Goal: Communication & Community: Answer question/provide support

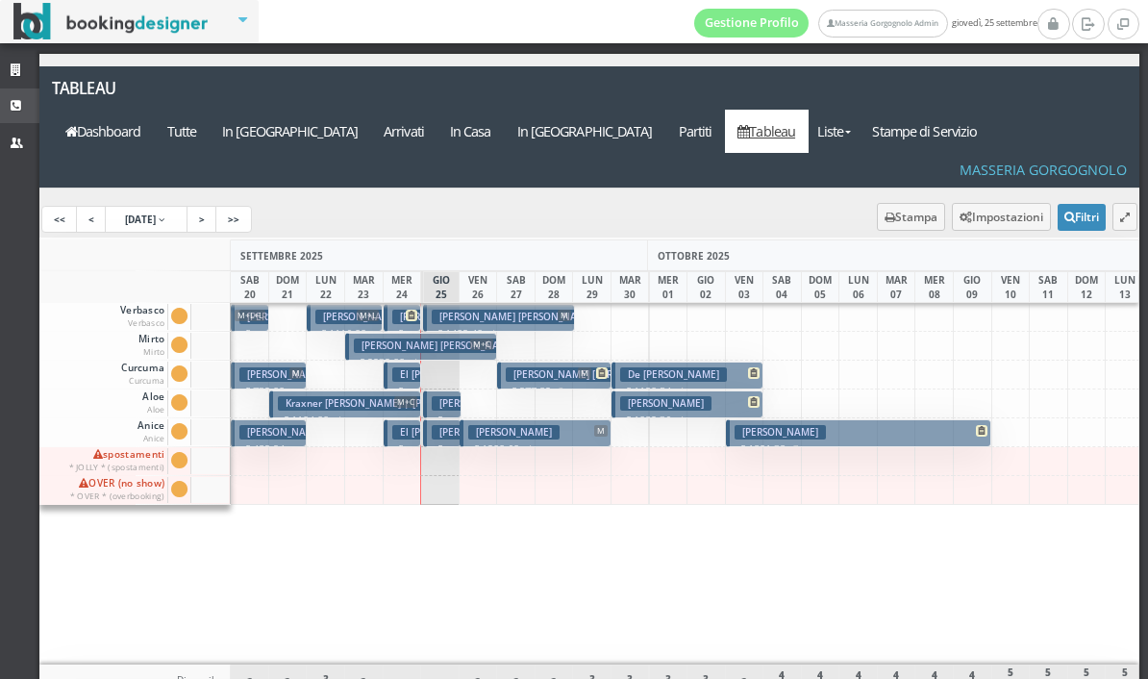
click at [4, 95] on link "CRM" at bounding box center [19, 105] width 39 height 35
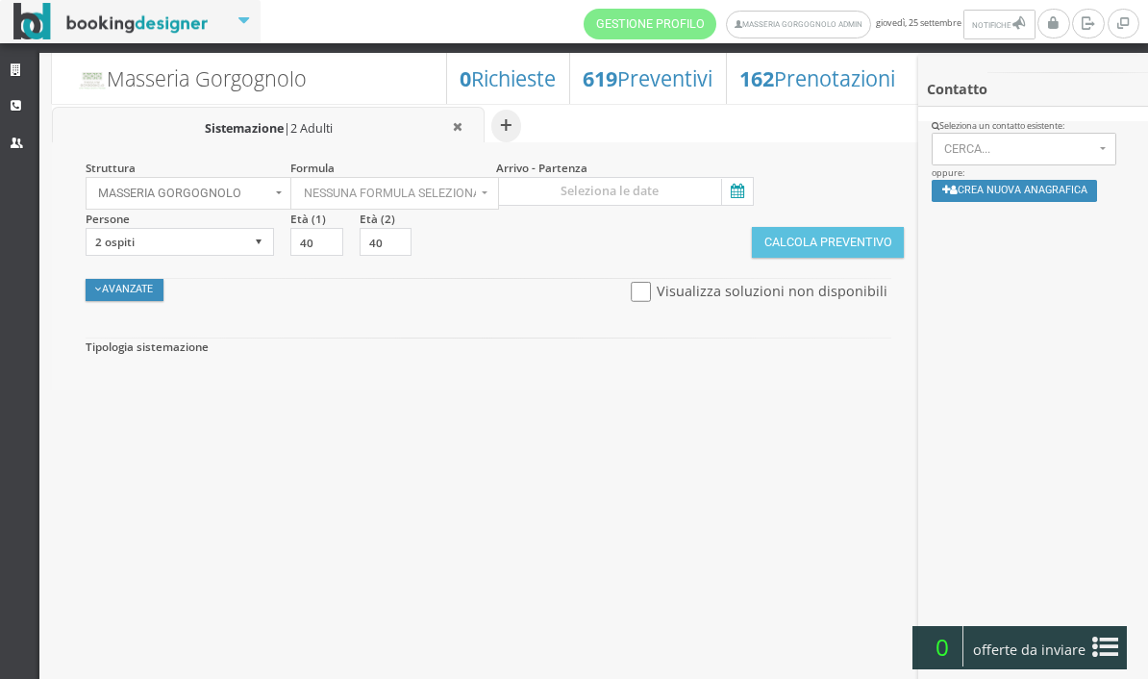
select select
click at [719, 188] on input at bounding box center [625, 191] width 258 height 29
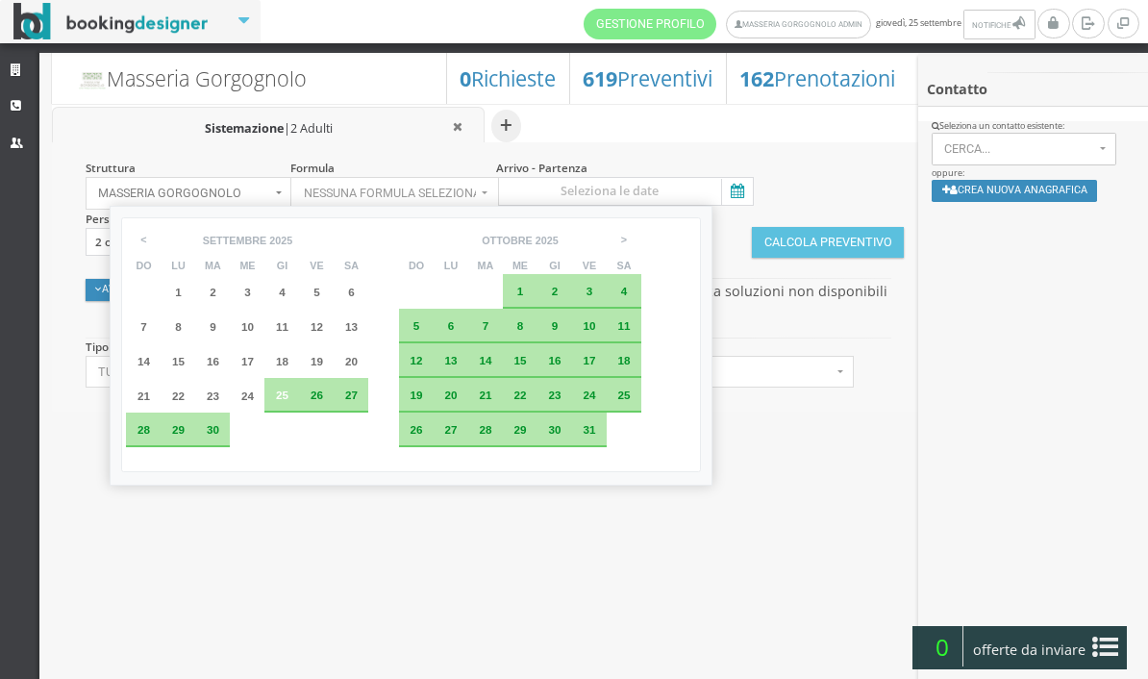
click at [607, 295] on div "3" at bounding box center [589, 291] width 35 height 35
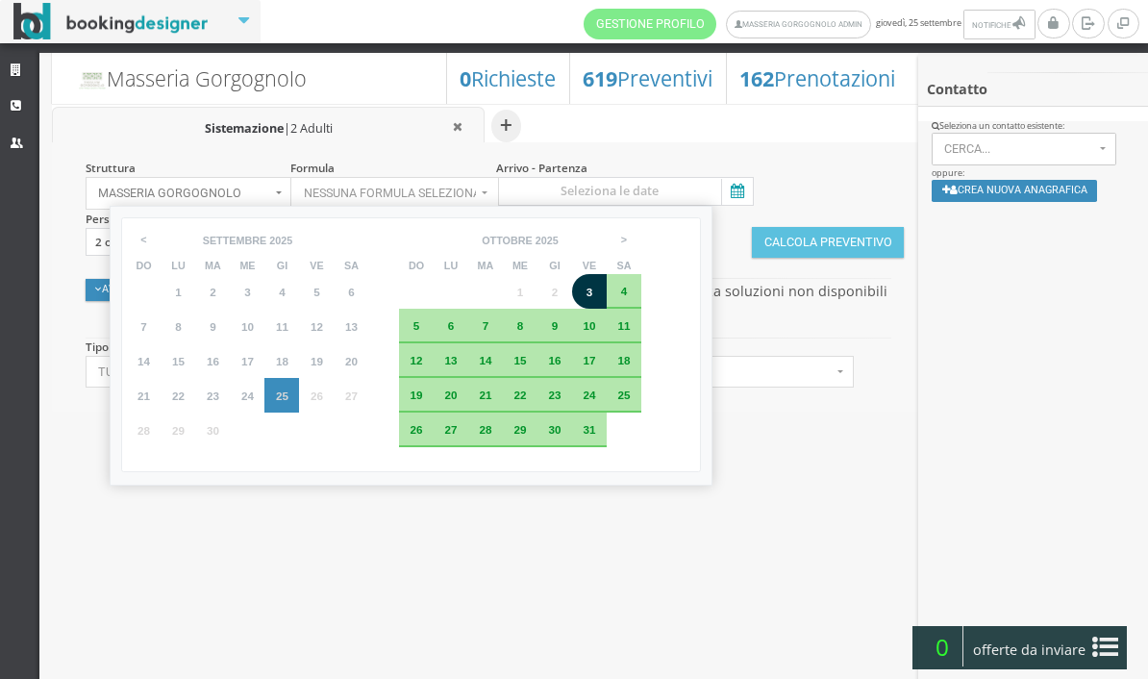
click at [468, 339] on div "6" at bounding box center [451, 326] width 35 height 35
type input "[DATE] - [DATE]"
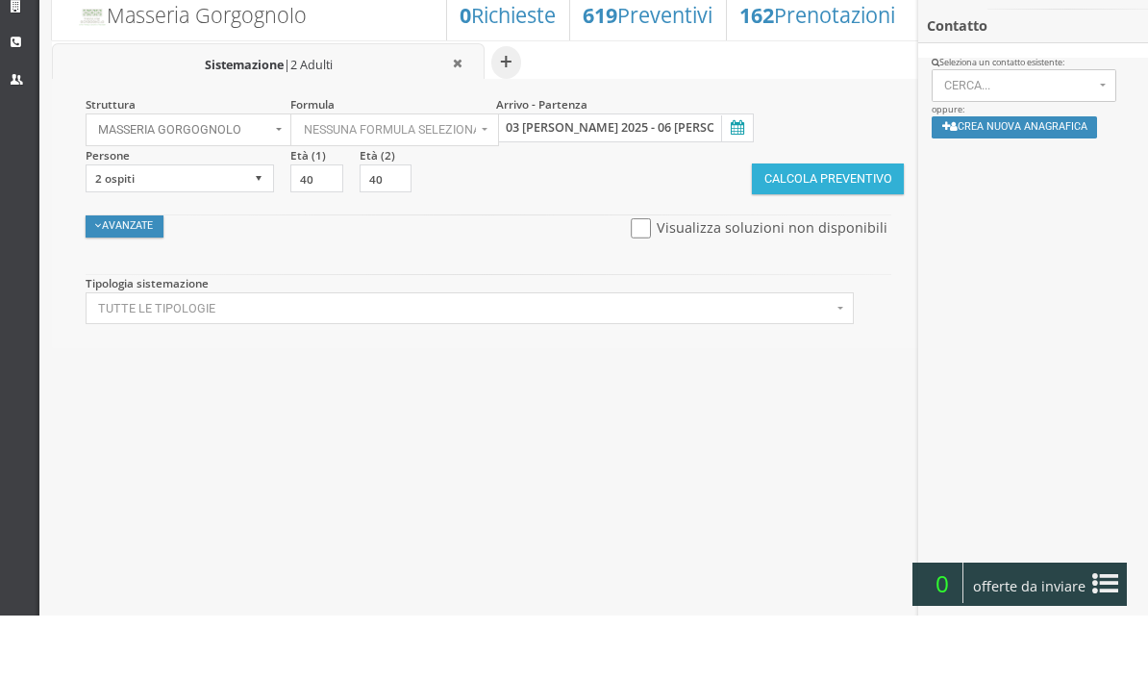
click at [828, 227] on button "Calcola Preventivo" at bounding box center [828, 242] width 152 height 31
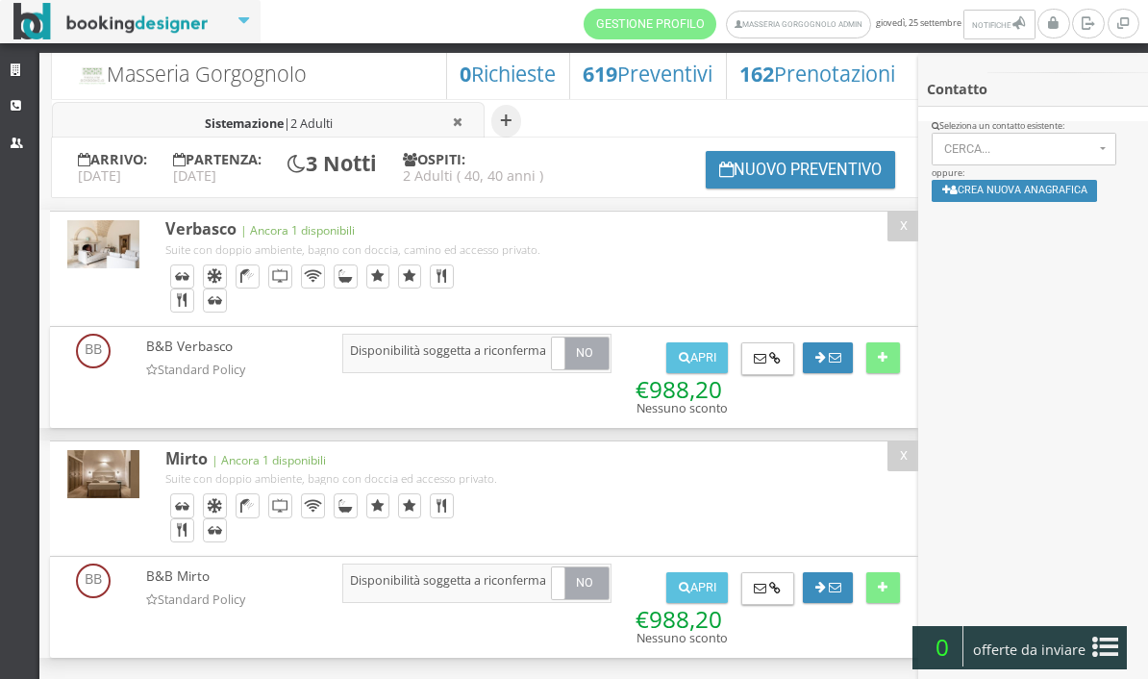
scroll to position [54, 0]
click at [1023, 195] on button "Crea nuova anagrafica" at bounding box center [1015, 191] width 166 height 22
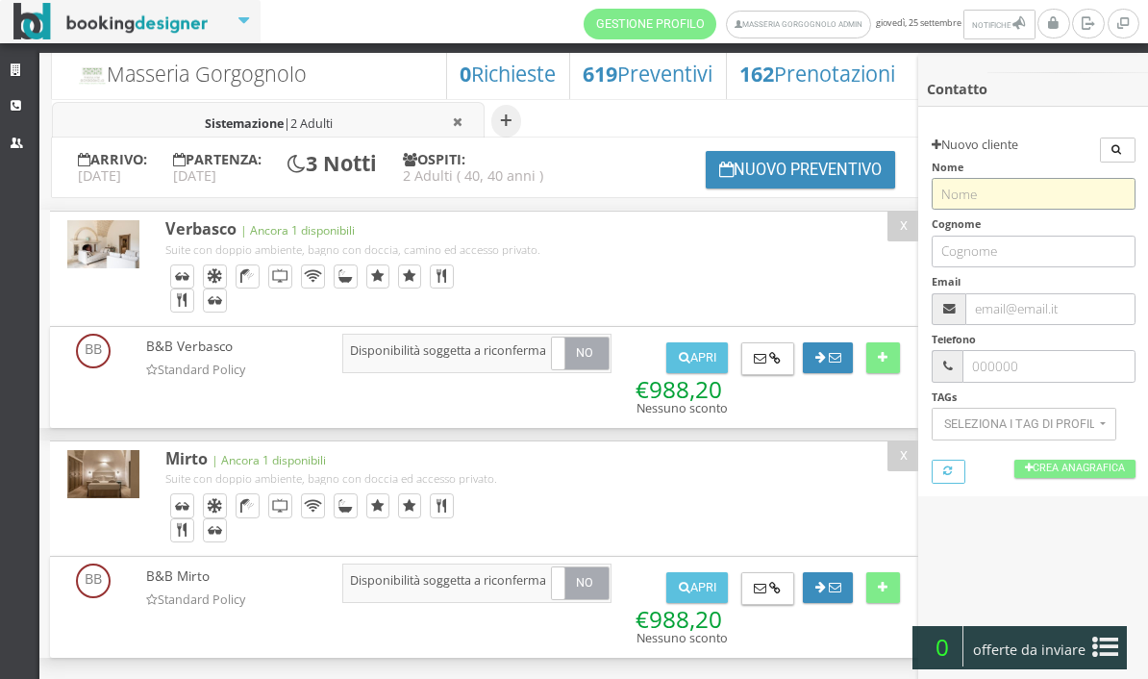
click at [1002, 192] on input "text" at bounding box center [1034, 194] width 204 height 32
type input "[PERSON_NAME]"
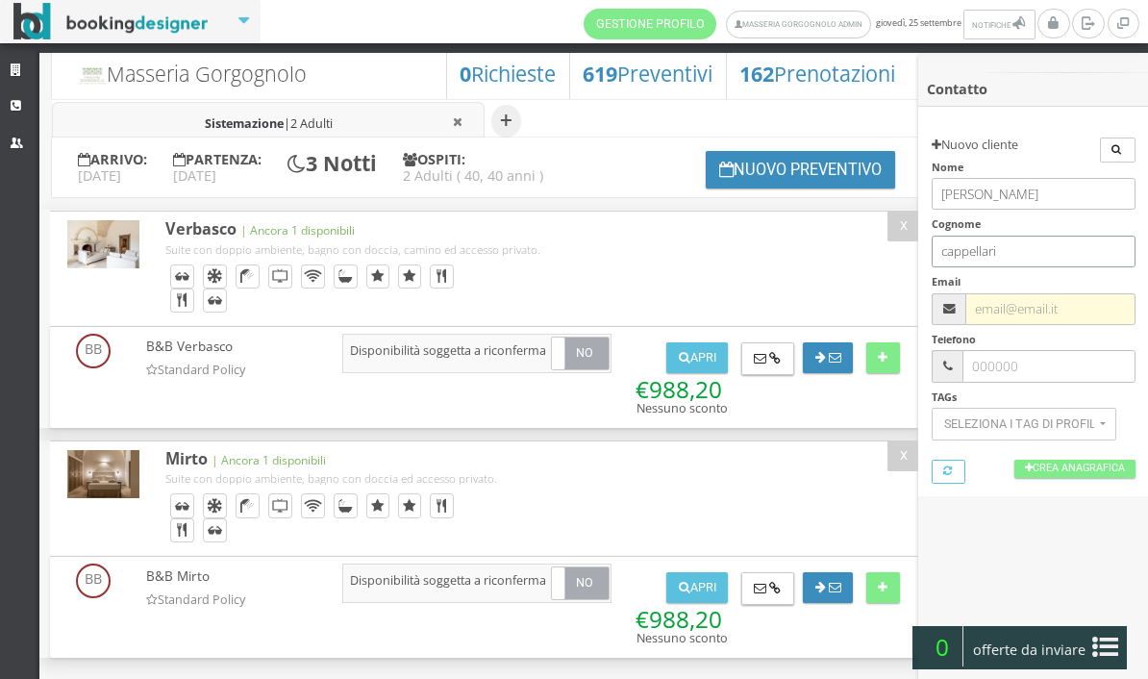
type input "cappellari"
click at [1020, 317] on input "text" at bounding box center [1049, 309] width 169 height 32
paste input "[EMAIL_ADDRESS][DOMAIN_NAME]"
type input "[EMAIL_ADDRESS][DOMAIN_NAME]"
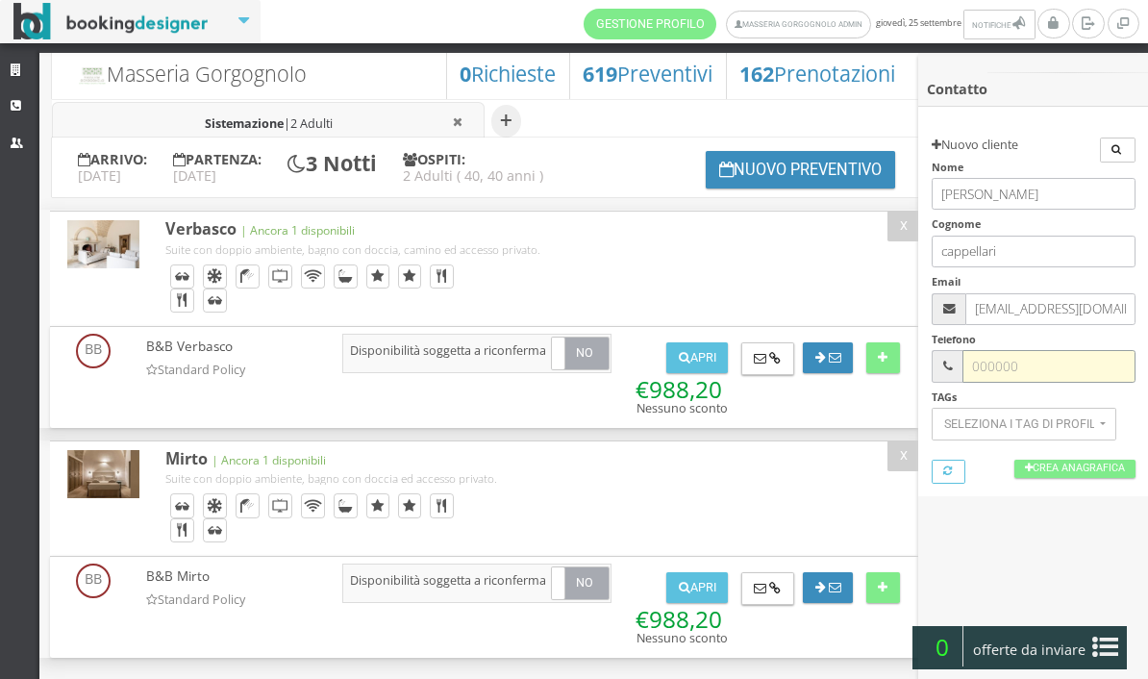
click at [1016, 355] on input "text" at bounding box center [1049, 366] width 172 height 32
click at [1025, 368] on input "text" at bounding box center [1049, 366] width 172 height 32
paste input "3339597967"
type input "3339597967"
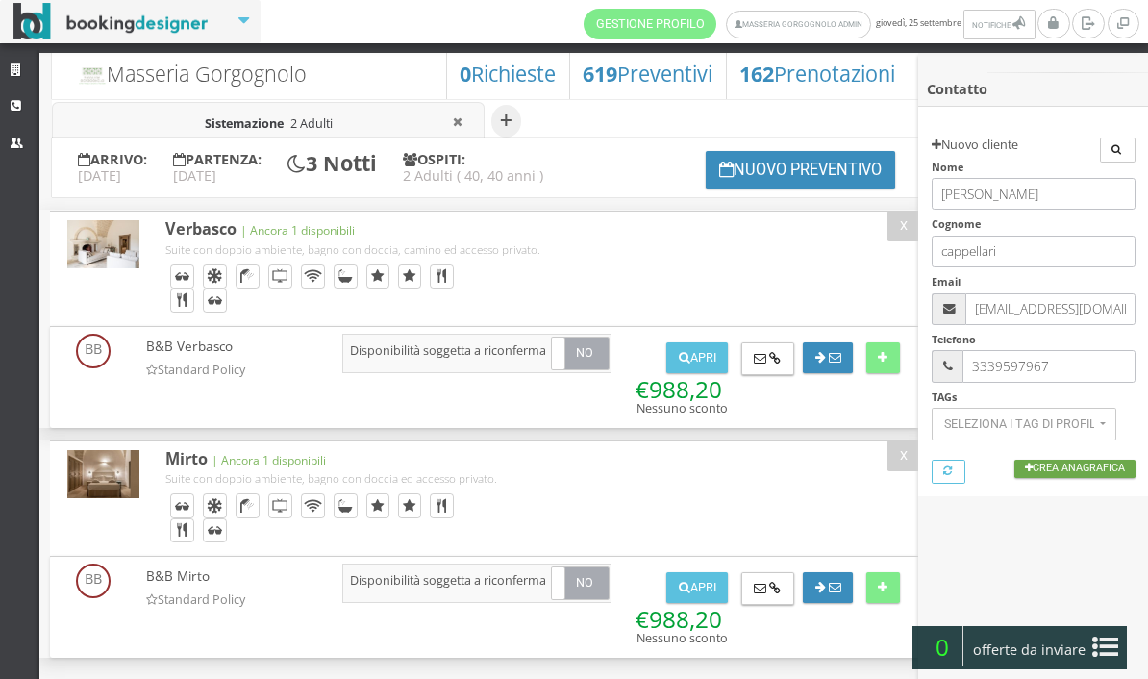
click at [1049, 470] on link "Crea Anagrafica" at bounding box center [1075, 469] width 121 height 18
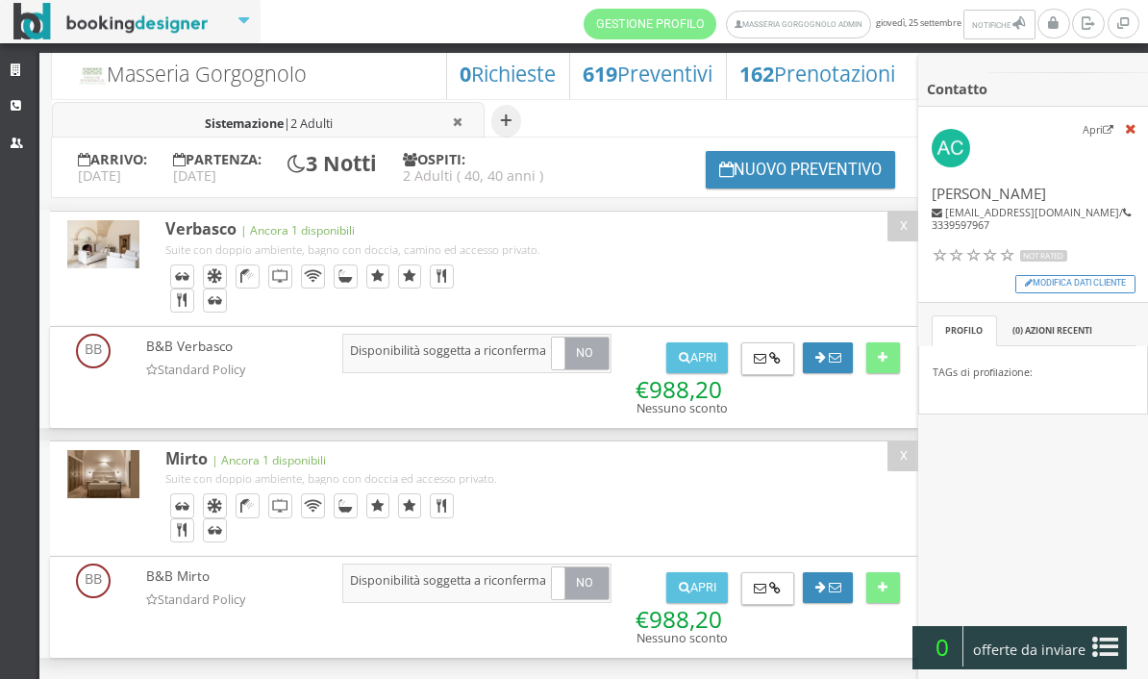
click at [704, 352] on button "Apri" at bounding box center [697, 357] width 62 height 31
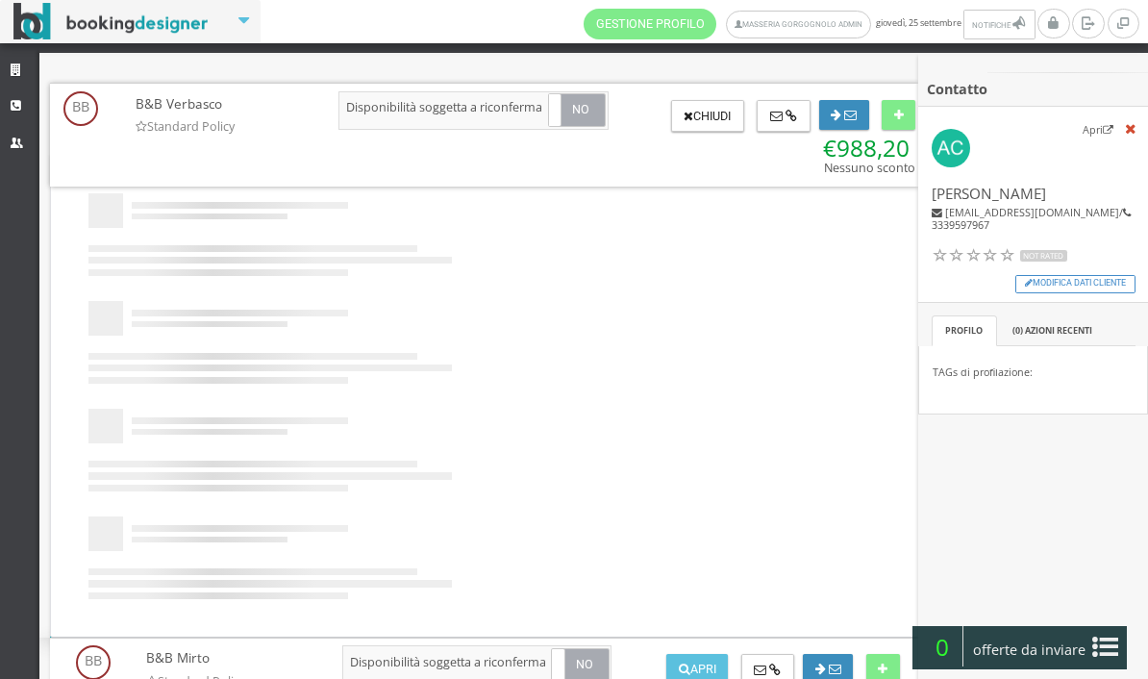
scroll to position [0, 0]
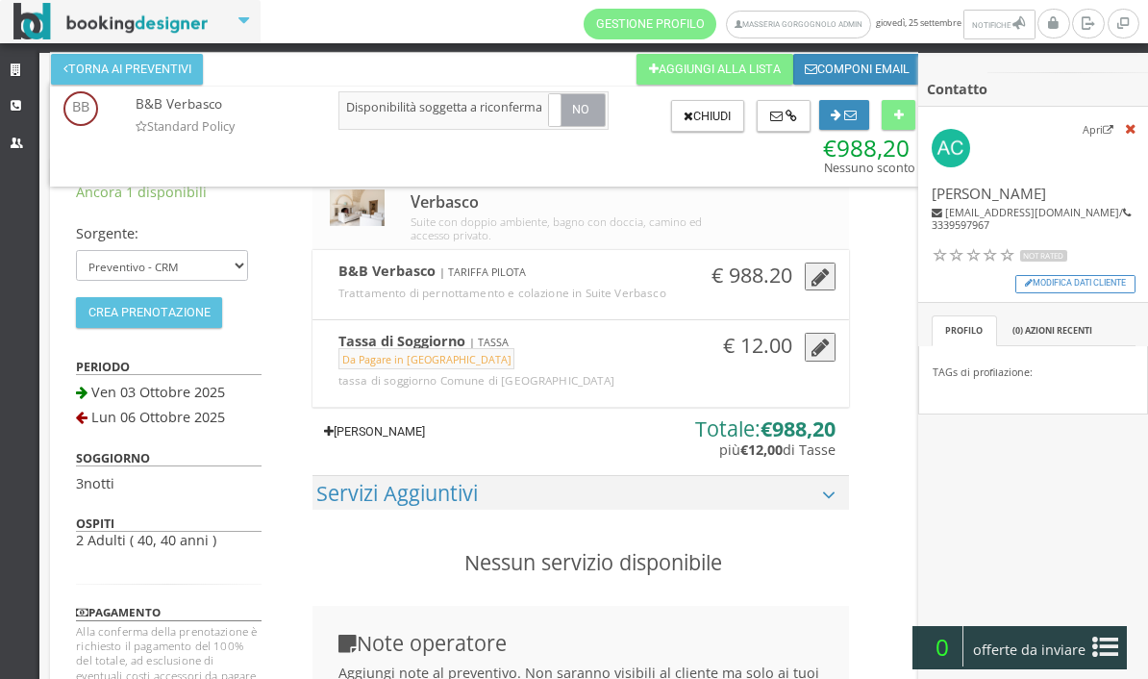
click at [438, 447] on link "[PERSON_NAME]" at bounding box center [375, 431] width 125 height 31
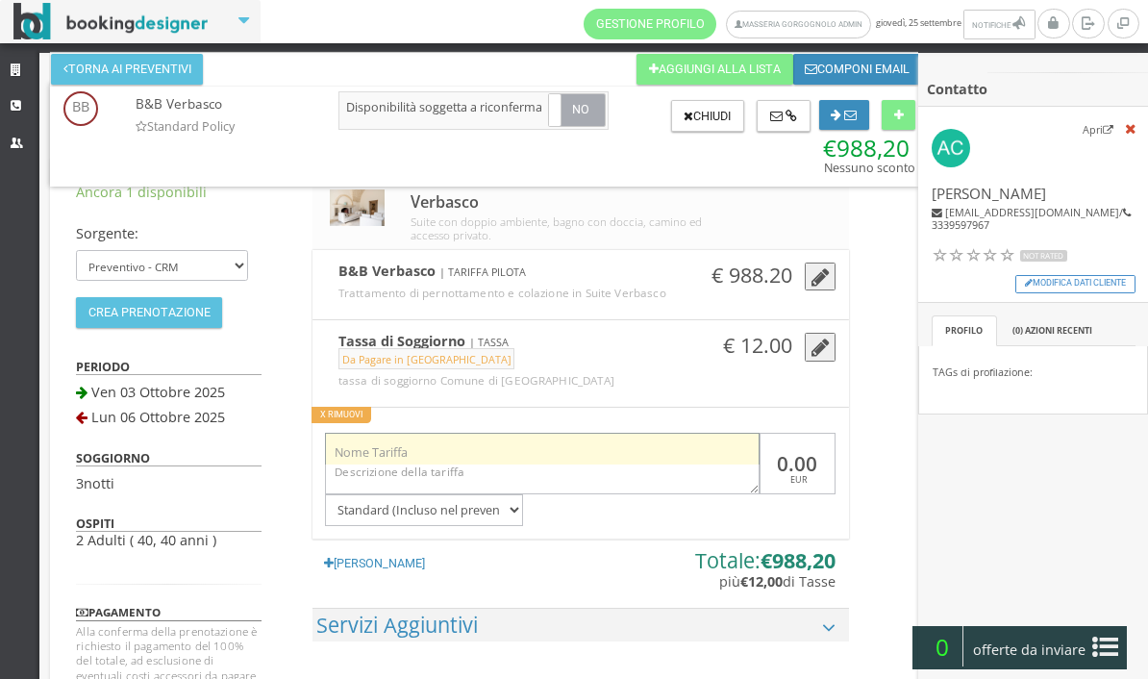
click at [559, 464] on input "text" at bounding box center [542, 449] width 434 height 32
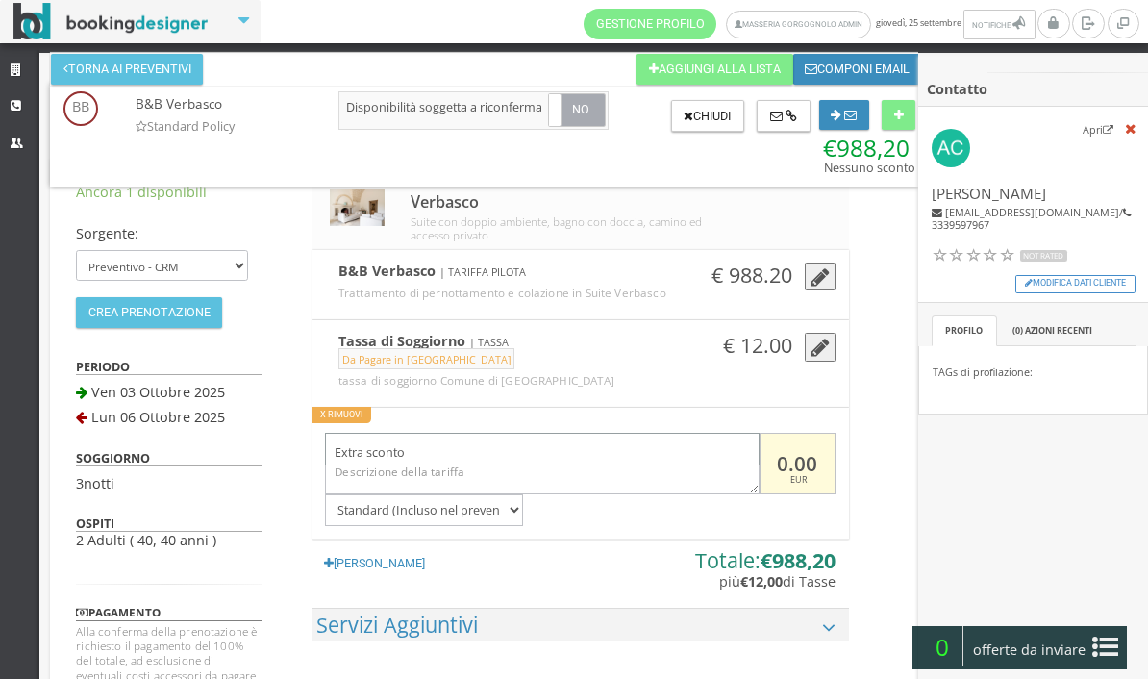
type input "Extra sconto"
click at [783, 485] on input "0.00" at bounding box center [798, 464] width 76 height 63
type input "-38.20"
click at [898, 119] on icon at bounding box center [899, 116] width 10 height 13
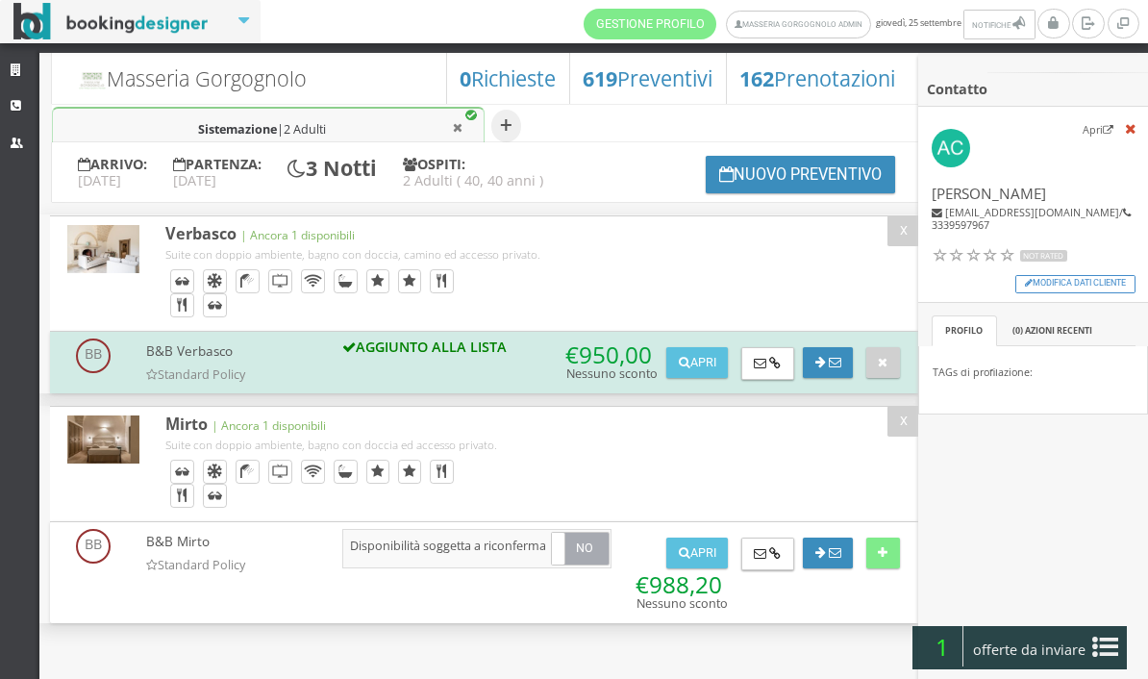
click at [1116, 645] on icon at bounding box center [1105, 647] width 26 height 31
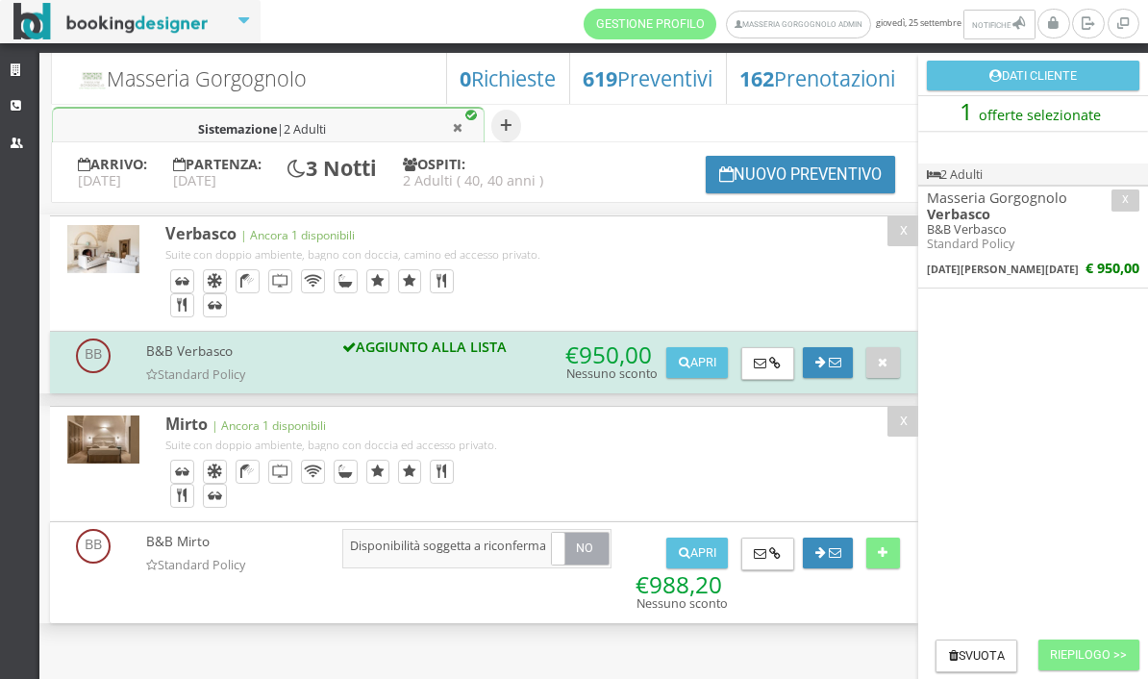
click at [1087, 664] on button "Riepilogo >>" at bounding box center [1089, 654] width 101 height 31
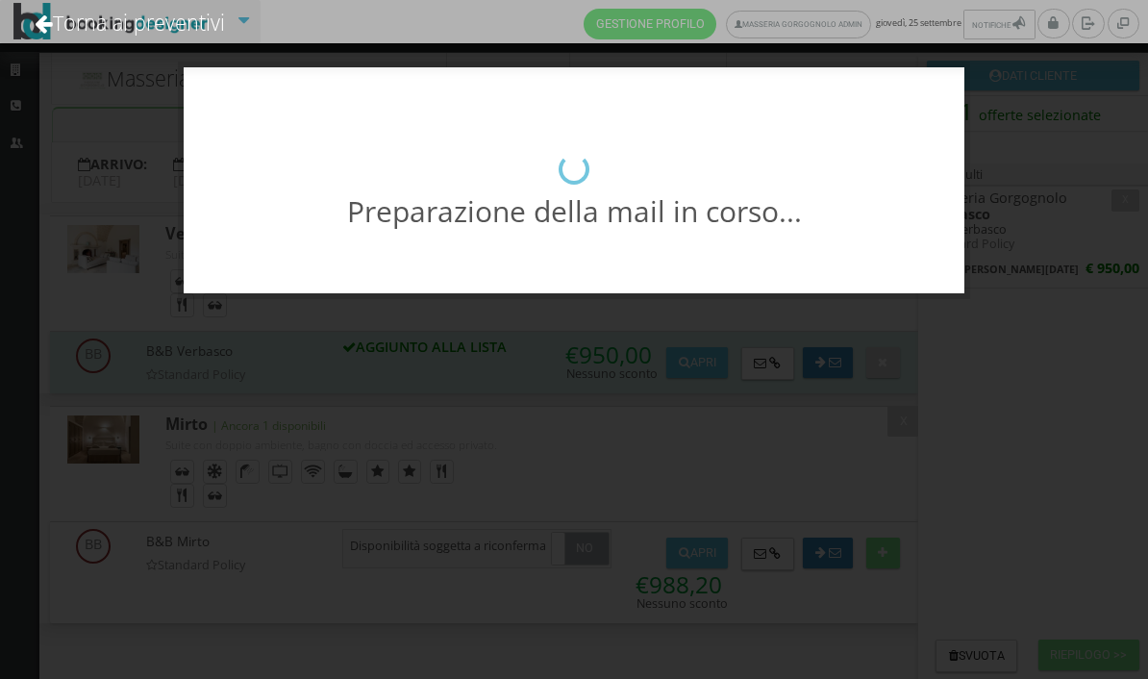
click at [1085, 663] on div "Preparazione della mail in corso..." at bounding box center [574, 339] width 1148 height 679
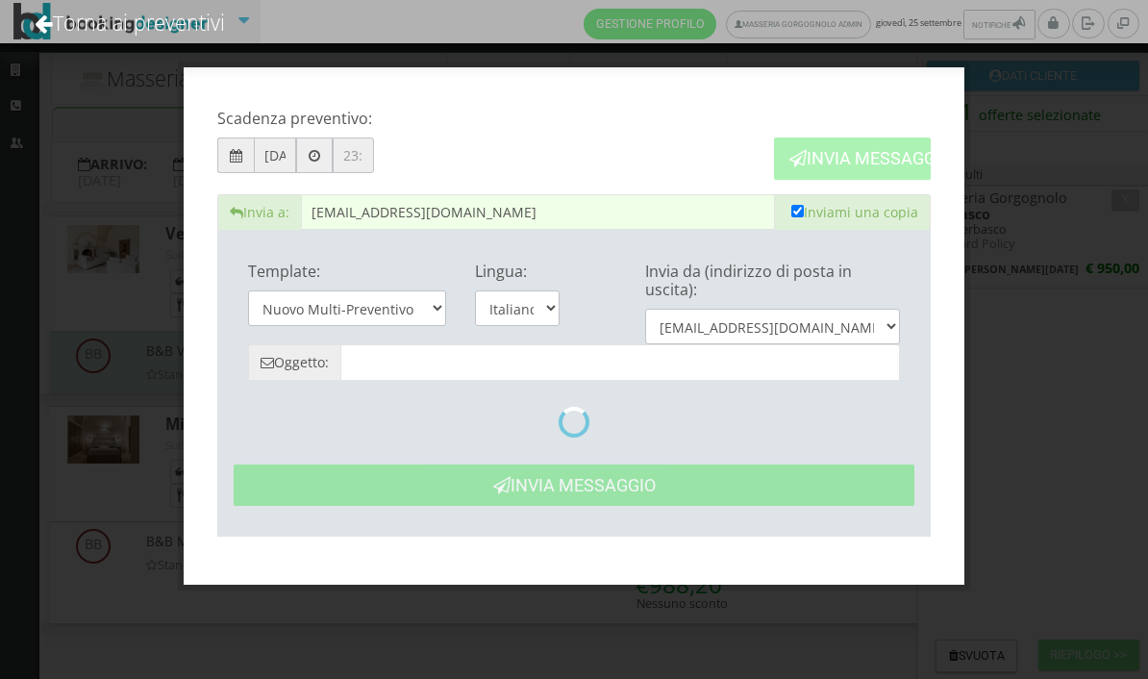
type input "Masseria Gorgognolo: Preventivo - [PERSON_NAME]"
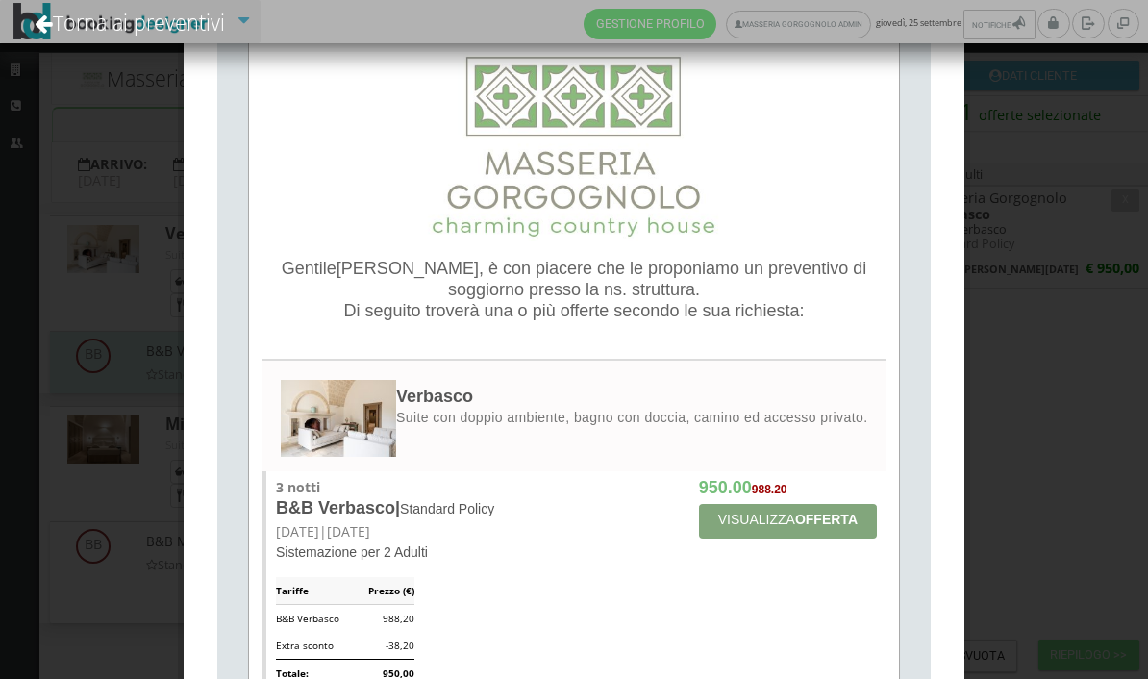
scroll to position [413, 0]
click at [308, 270] on span "Gentile" at bounding box center [309, 269] width 55 height 19
click at [307, 275] on span "Gentile" at bounding box center [309, 269] width 55 height 19
click at [312, 272] on span "Gentile" at bounding box center [309, 269] width 55 height 19
click at [451, 263] on span ", è con piacere che le proponiamo un preventivo di soggiorno presso la ns. stru…" at bounding box center [657, 280] width 418 height 40
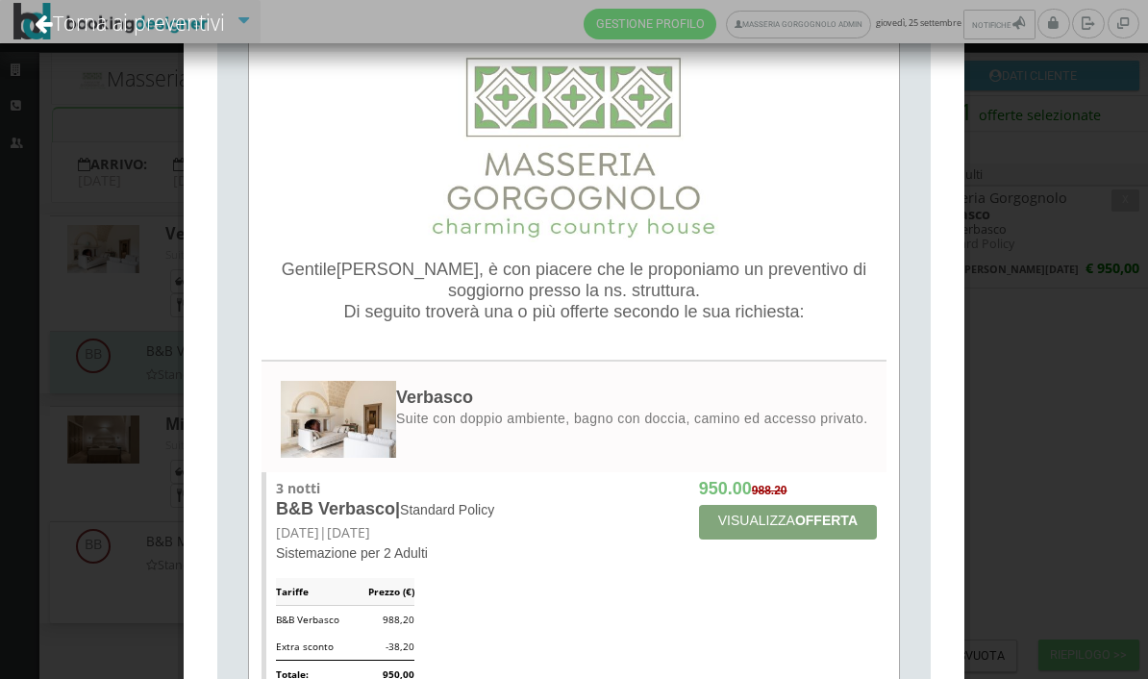
click at [672, 238] on div "Gentile Alessandra , è con piacere che le proponiamo un preventivo di soggiorno…" at bounding box center [574, 601] width 650 height 1130
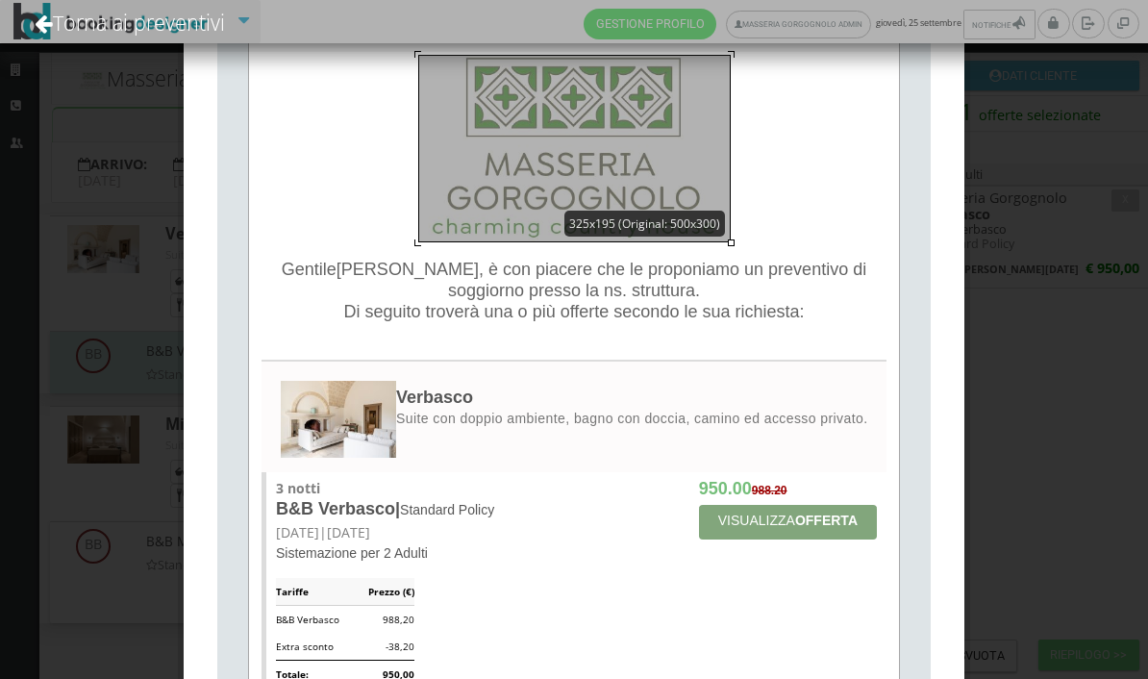
click at [493, 299] on span ", è con piacere che le proponiamo un preventivo di soggiorno presso la ns. stru…" at bounding box center [657, 280] width 418 height 40
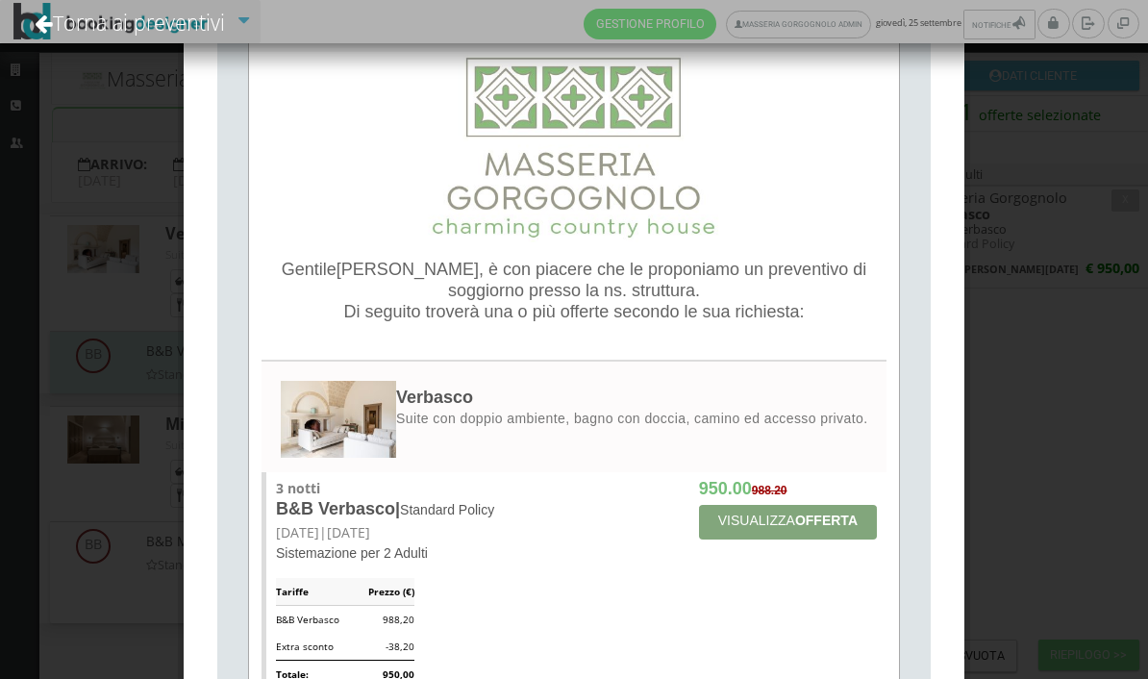
click at [448, 271] on span ", è con piacere che le proponiamo un preventivo di soggiorno presso la ns. stru…" at bounding box center [657, 280] width 418 height 40
paste div
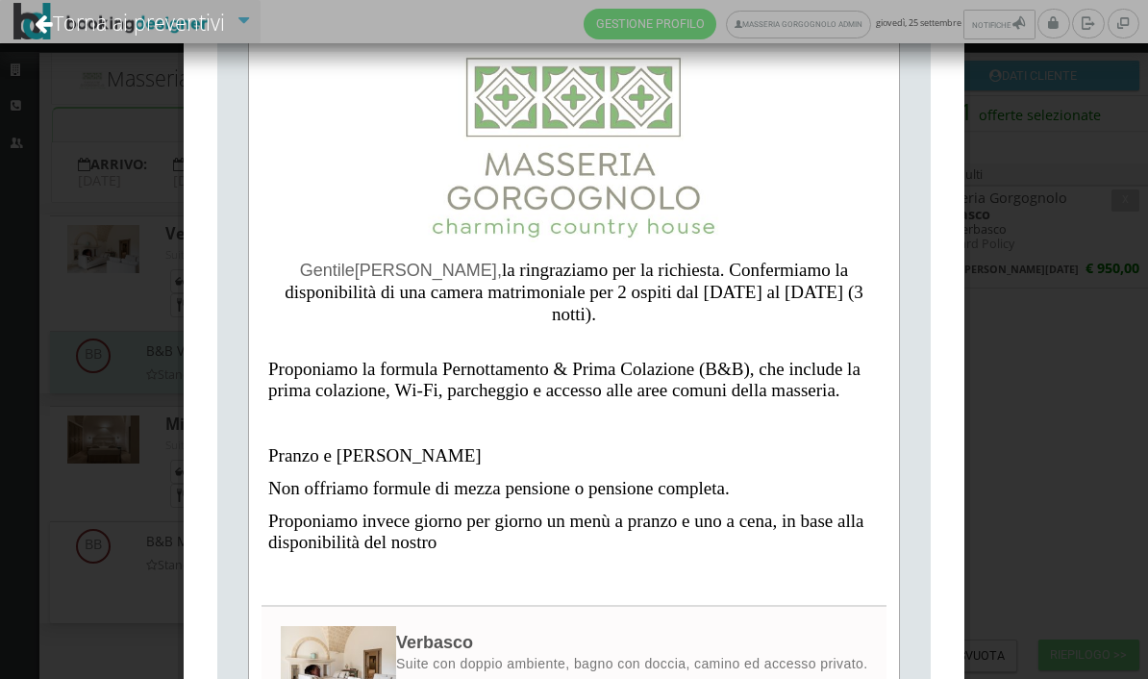
click at [414, 269] on span "Alessandra" at bounding box center [426, 270] width 142 height 19
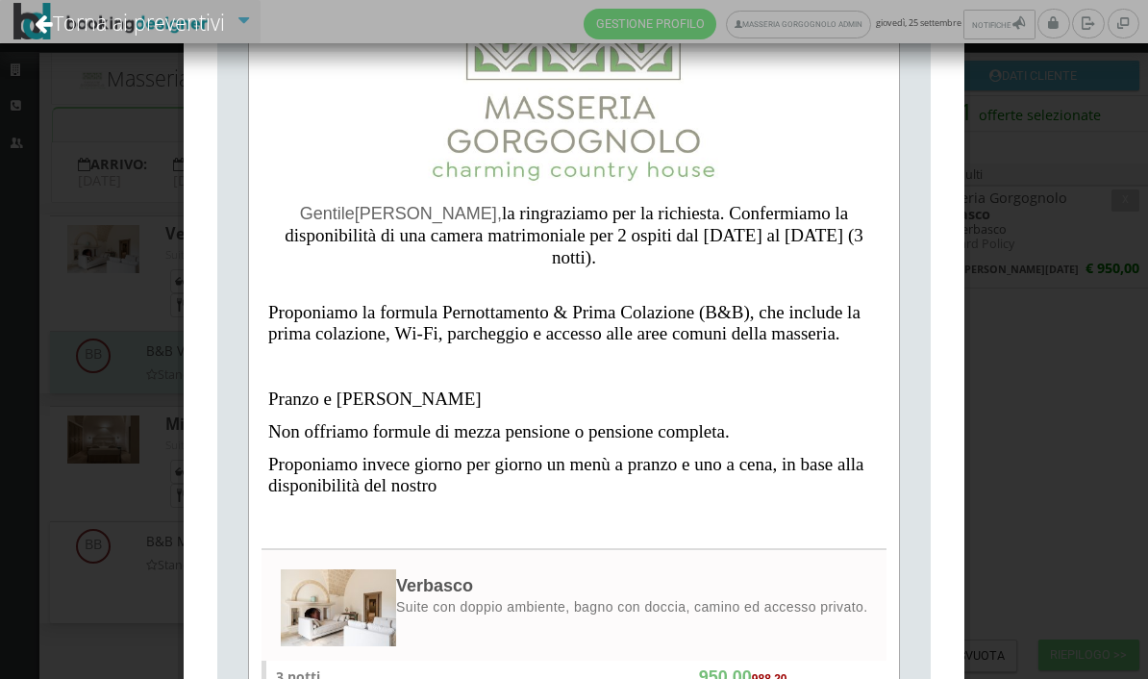
scroll to position [466, 0]
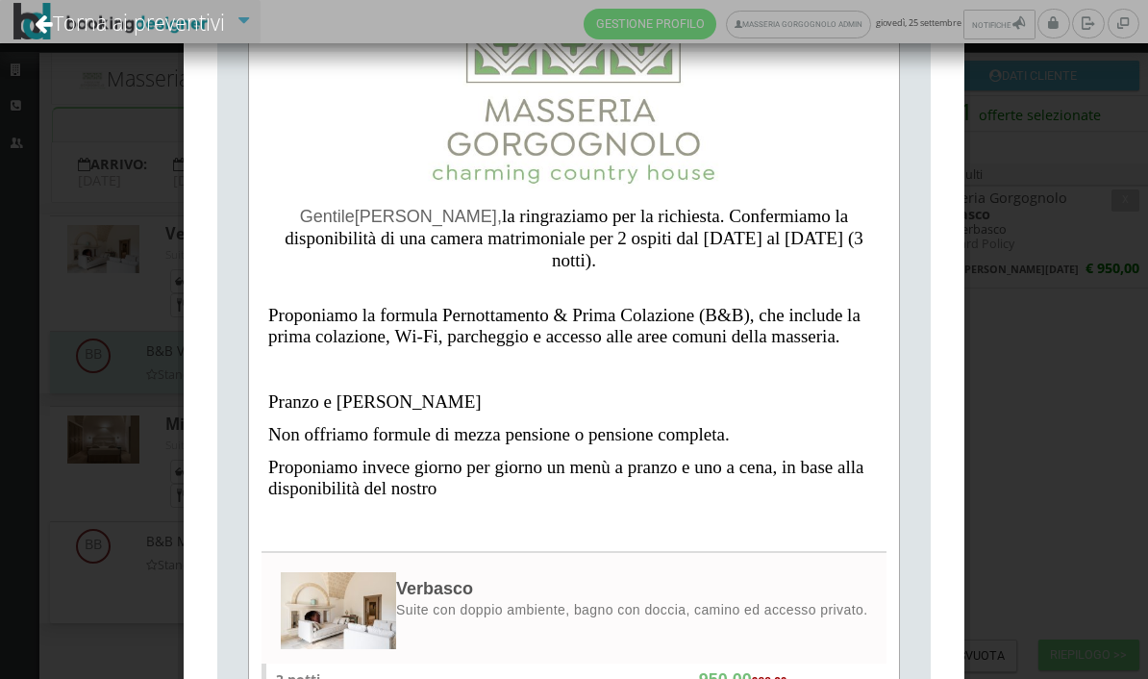
click at [446, 474] on p "Proponiamo invece giorno per giorno un menù a pranzo e uno a cena, in base alla…" at bounding box center [574, 478] width 612 height 42
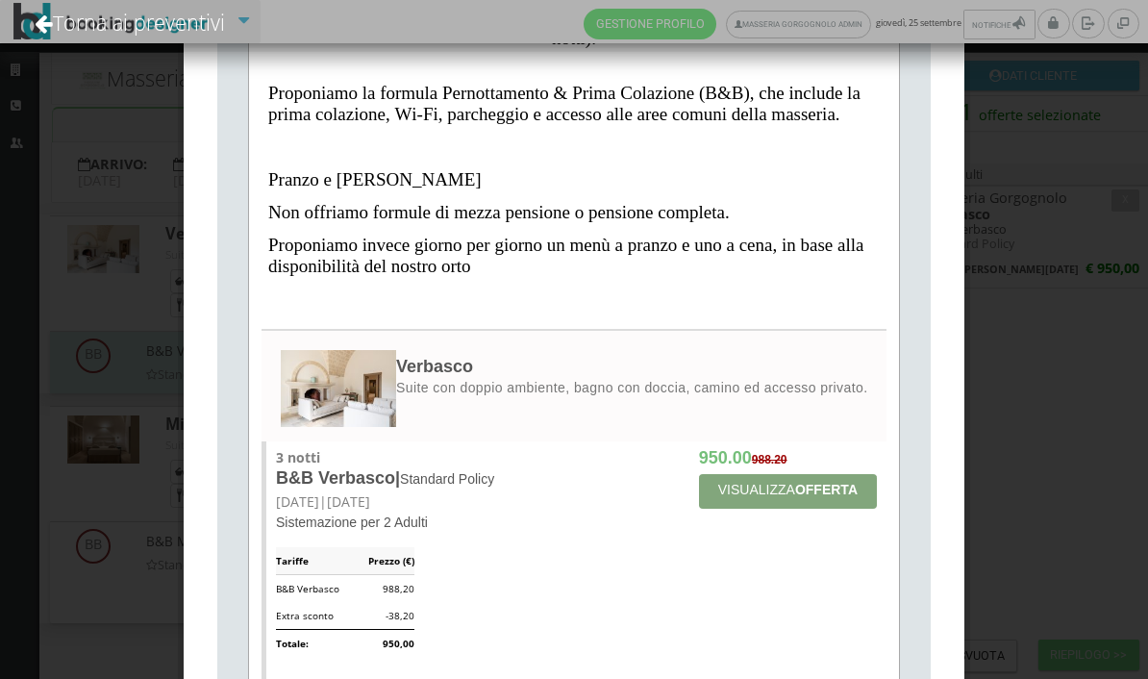
scroll to position [690, 0]
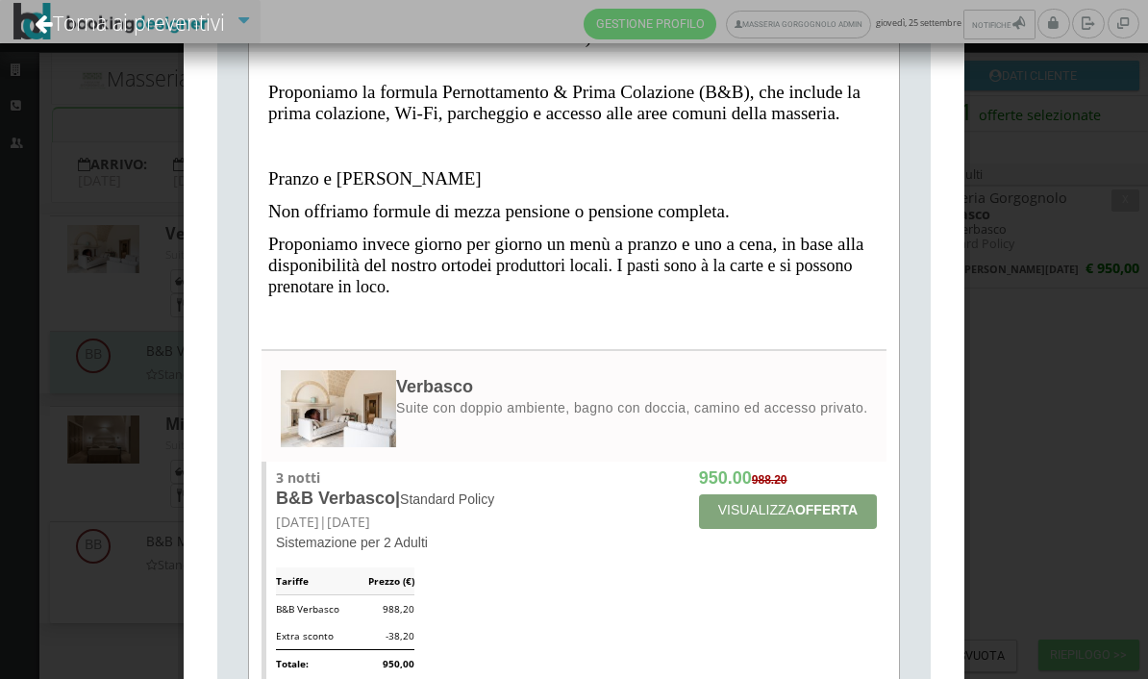
click at [475, 263] on p "Proponiamo invece giorno per giorno un menù a pranzo e uno a cena, in base alla…" at bounding box center [574, 265] width 612 height 63
click at [479, 256] on span "dei produttori locali. I pasti sono à la carte e si possono prenotare in loco." at bounding box center [560, 276] width 584 height 40
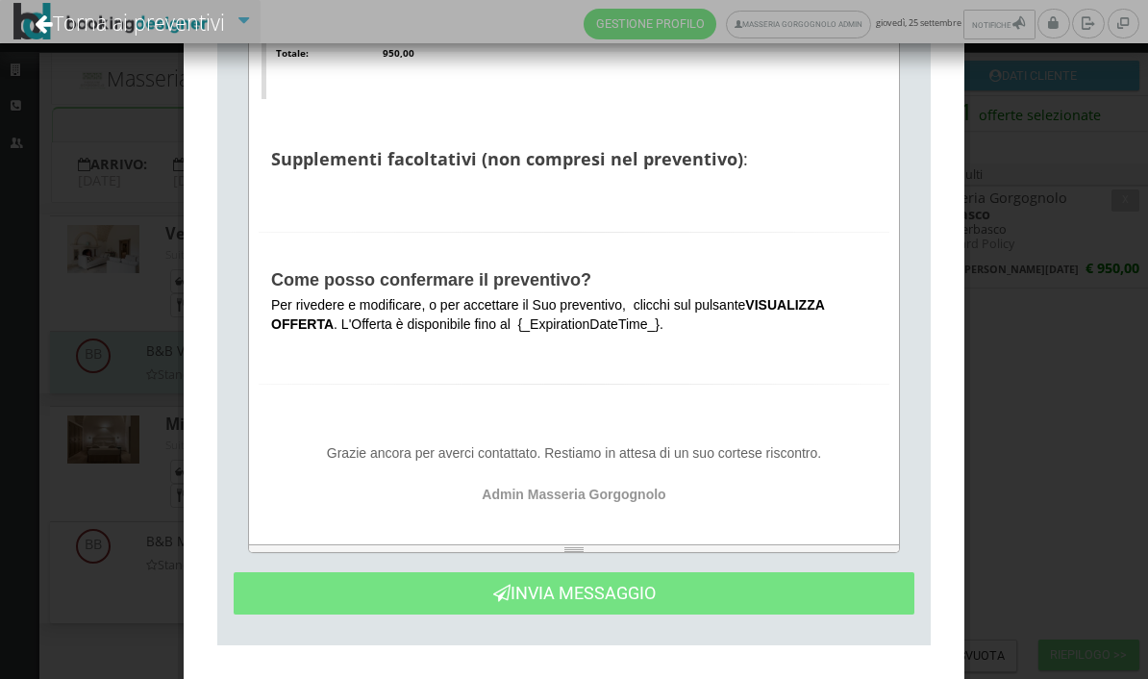
scroll to position [1299, 0]
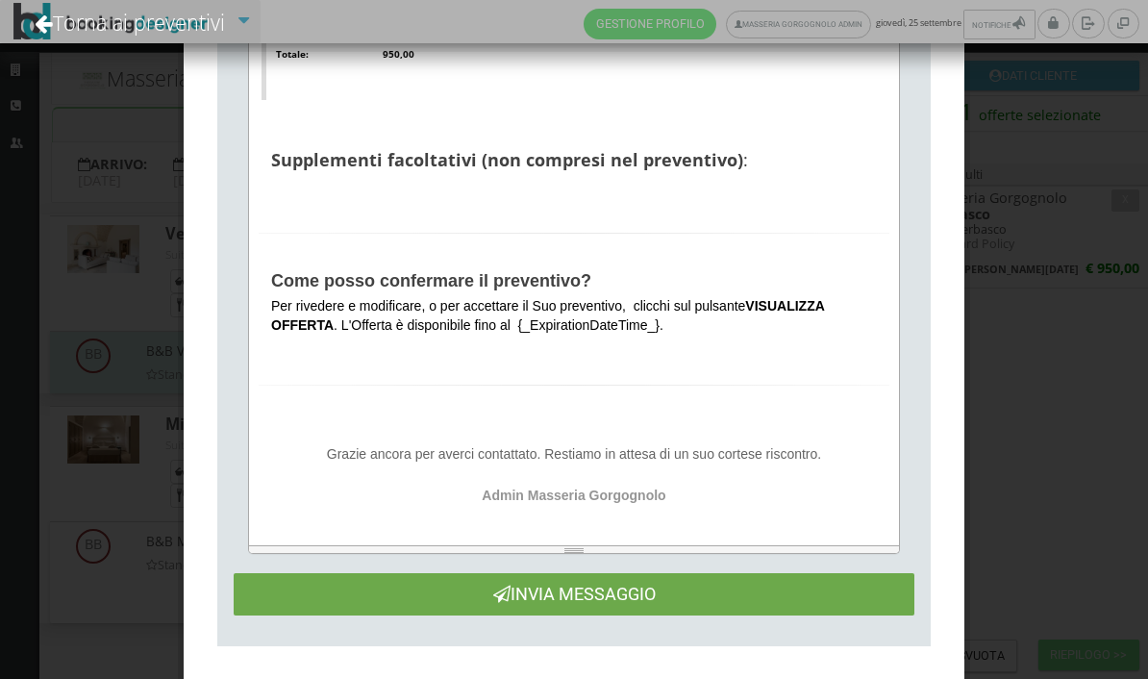
click at [751, 575] on button "Invia Messaggio" at bounding box center [574, 593] width 681 height 41
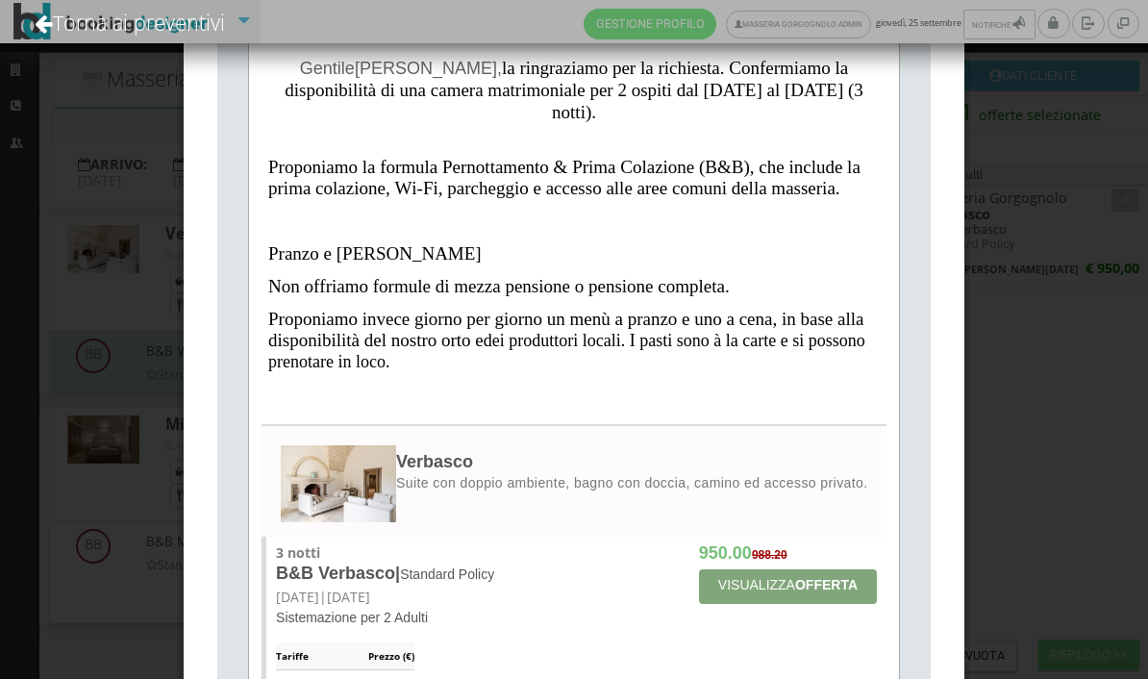
scroll to position [0, 0]
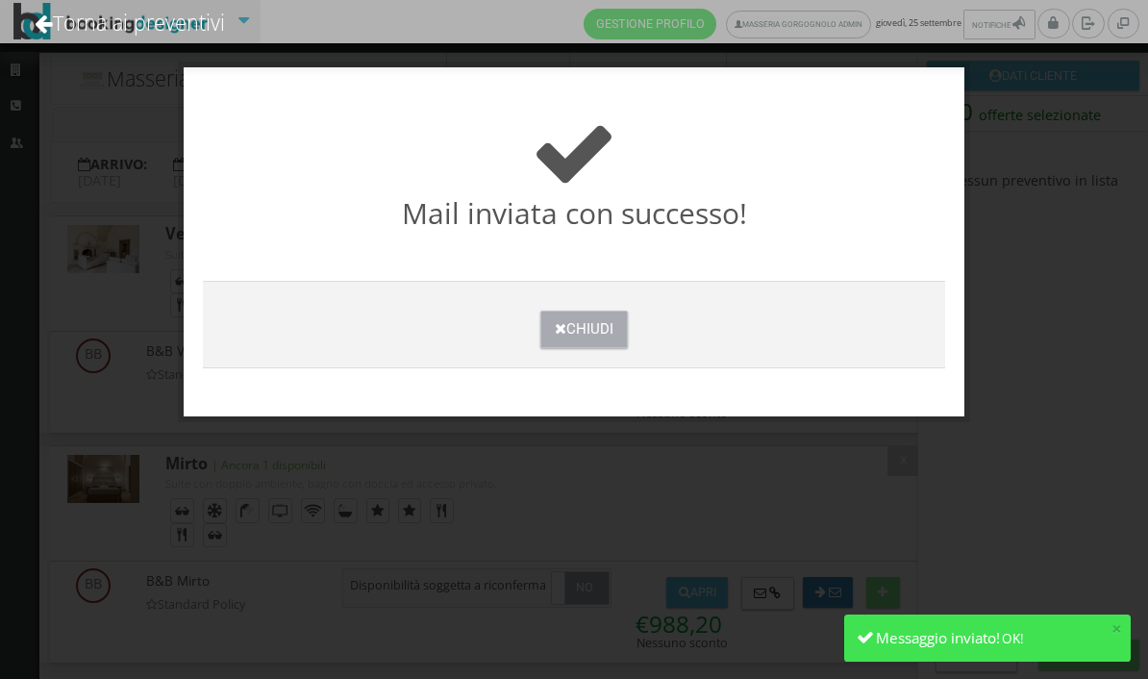
click at [584, 320] on button "Chiudi" at bounding box center [584, 330] width 88 height 38
